Goal: Transaction & Acquisition: Subscribe to service/newsletter

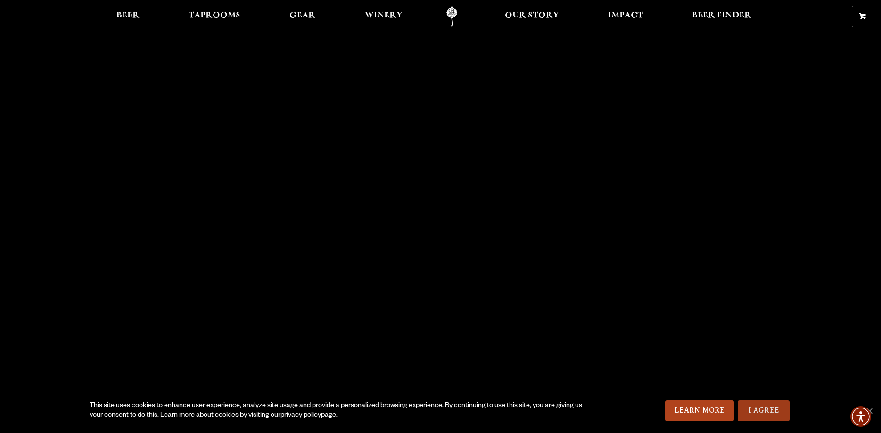
click at [761, 409] on link "I Agree" at bounding box center [764, 411] width 52 height 21
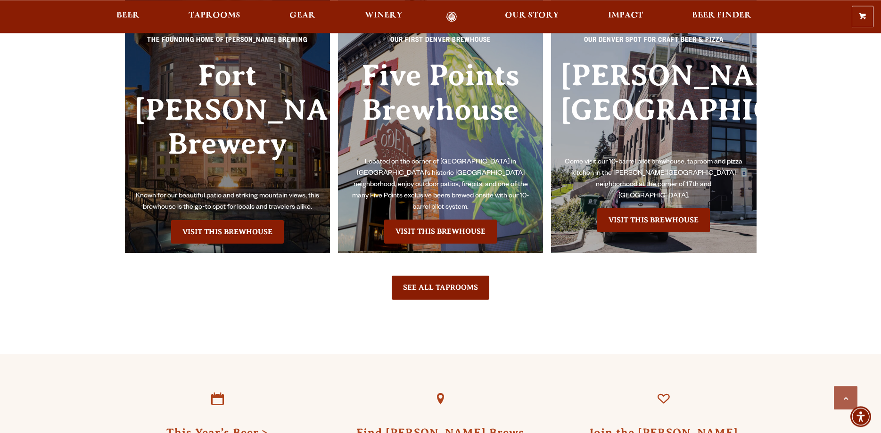
scroll to position [2213, 0]
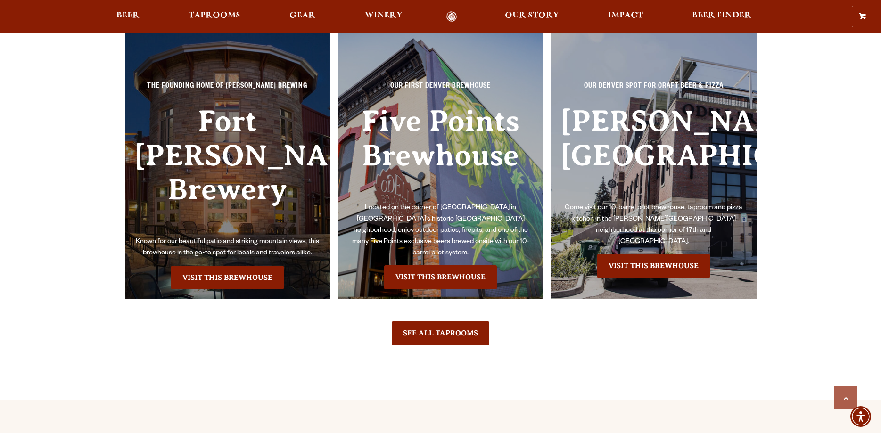
click at [618, 254] on link "Visit this Brewhouse" at bounding box center [653, 266] width 113 height 24
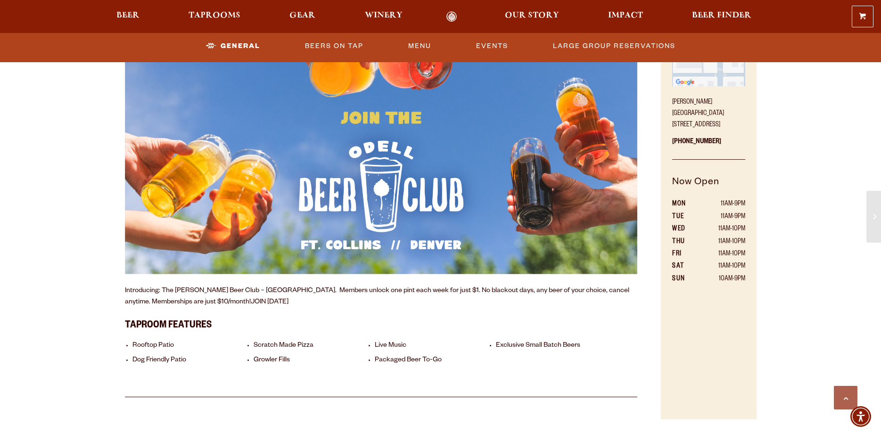
scroll to position [433, 0]
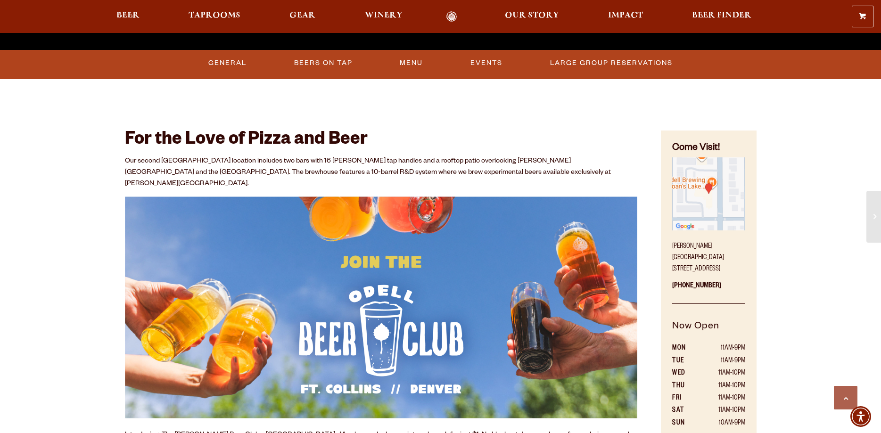
click at [710, 188] on img "Find on Google Maps (opens in a new window)" at bounding box center [708, 194] width 73 height 73
drag, startPoint x: 671, startPoint y: 257, endPoint x: 745, endPoint y: 257, distance: 74.0
click at [745, 257] on div "Come Visit! Sloan’s Lake Brewhouse 1625 Perry St. Denver, CO 80204 303-376-3777…" at bounding box center [708, 347] width 95 height 433
copy p "1625 Perry St. Denver, CO"
click at [709, 186] on img "Find on Google Maps (opens in a new window)" at bounding box center [708, 194] width 73 height 73
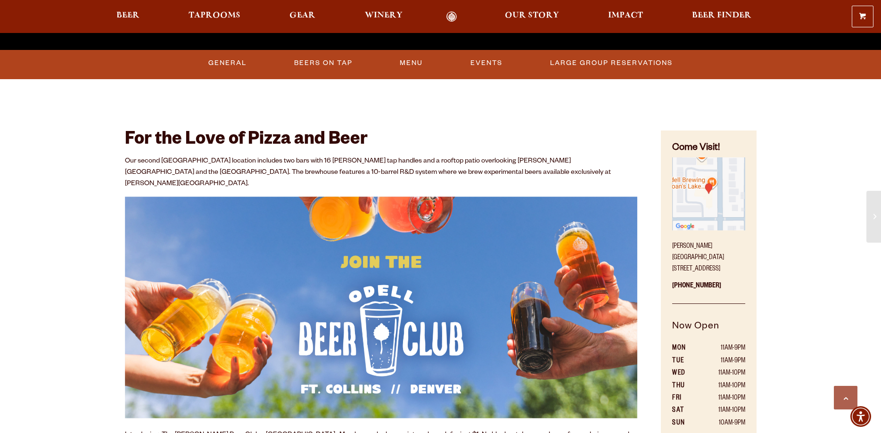
click at [468, 120] on div "For the Love of Pizza and Beer Our second Denver location includes two bars wit…" at bounding box center [381, 323] width 513 height 438
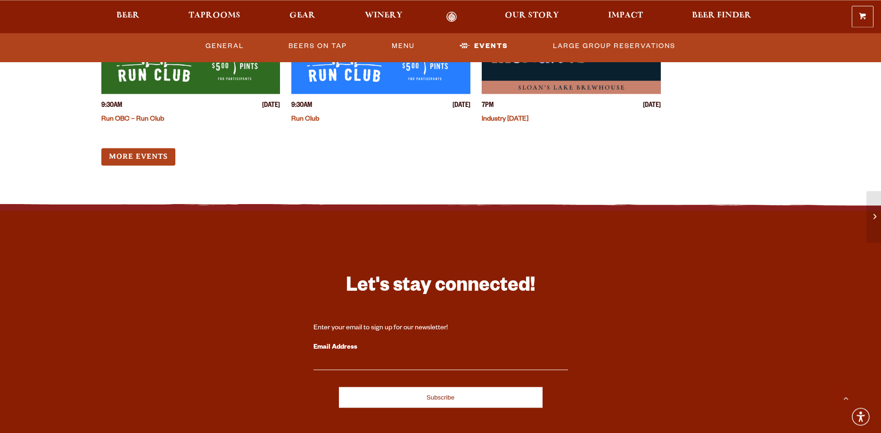
scroll to position [2694, 0]
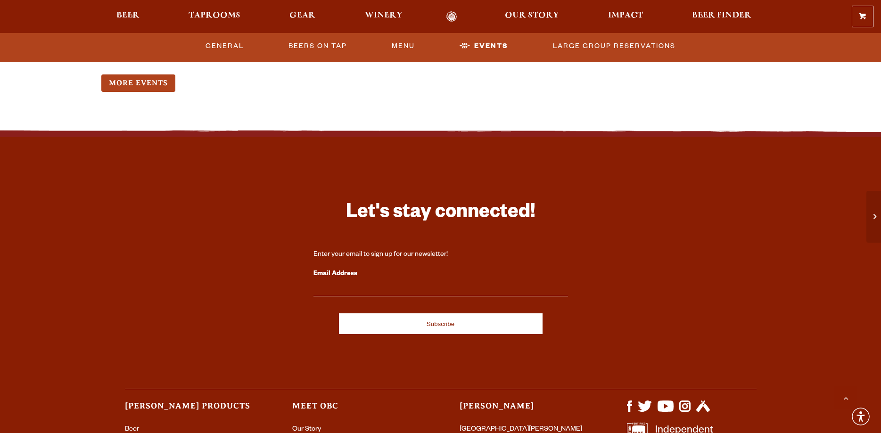
click at [323, 271] on label "Email Address" at bounding box center [441, 274] width 255 height 12
click at [323, 284] on input "Email Address" at bounding box center [441, 290] width 255 height 12
type input "sitapschwartz@yahoo.com"
click at [339, 314] on input "Subscribe" at bounding box center [441, 324] width 204 height 21
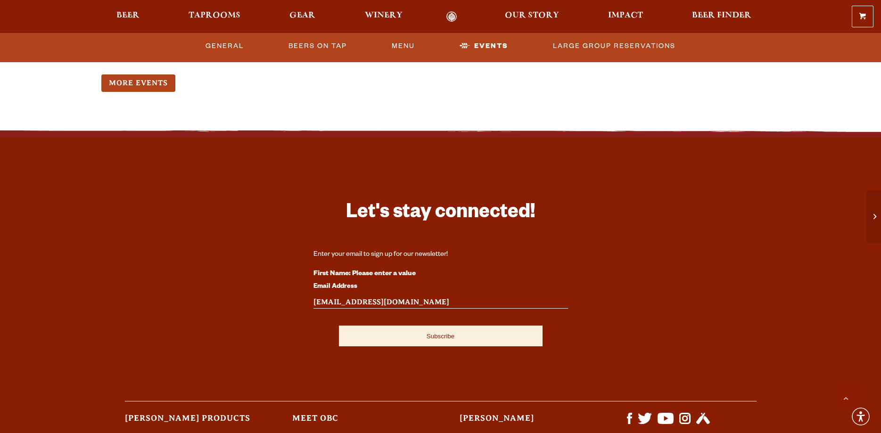
click at [426, 333] on input "Subscribe" at bounding box center [441, 336] width 204 height 21
click at [442, 327] on input "Subscribe" at bounding box center [441, 336] width 204 height 21
click at [445, 297] on input "sitapschwartz@yahoo.com" at bounding box center [441, 303] width 255 height 12
click at [429, 329] on input "Subscribe" at bounding box center [441, 336] width 204 height 21
click at [437, 330] on input "Subscribe" at bounding box center [441, 336] width 204 height 21
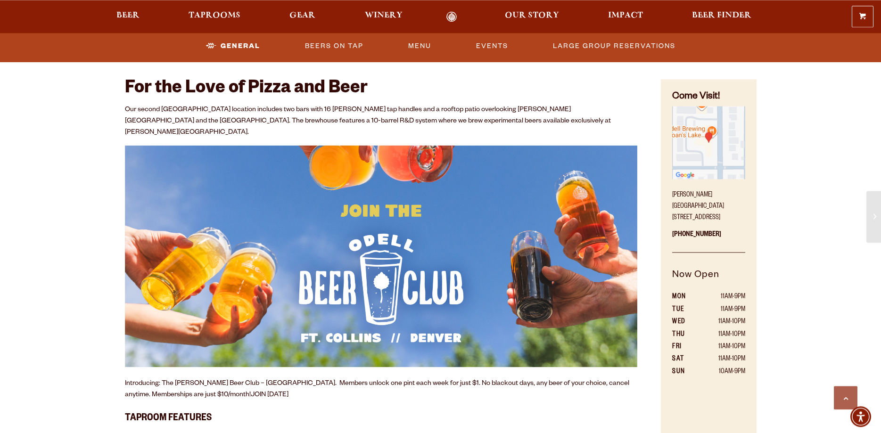
scroll to position [483, 0]
